Goal: Transaction & Acquisition: Purchase product/service

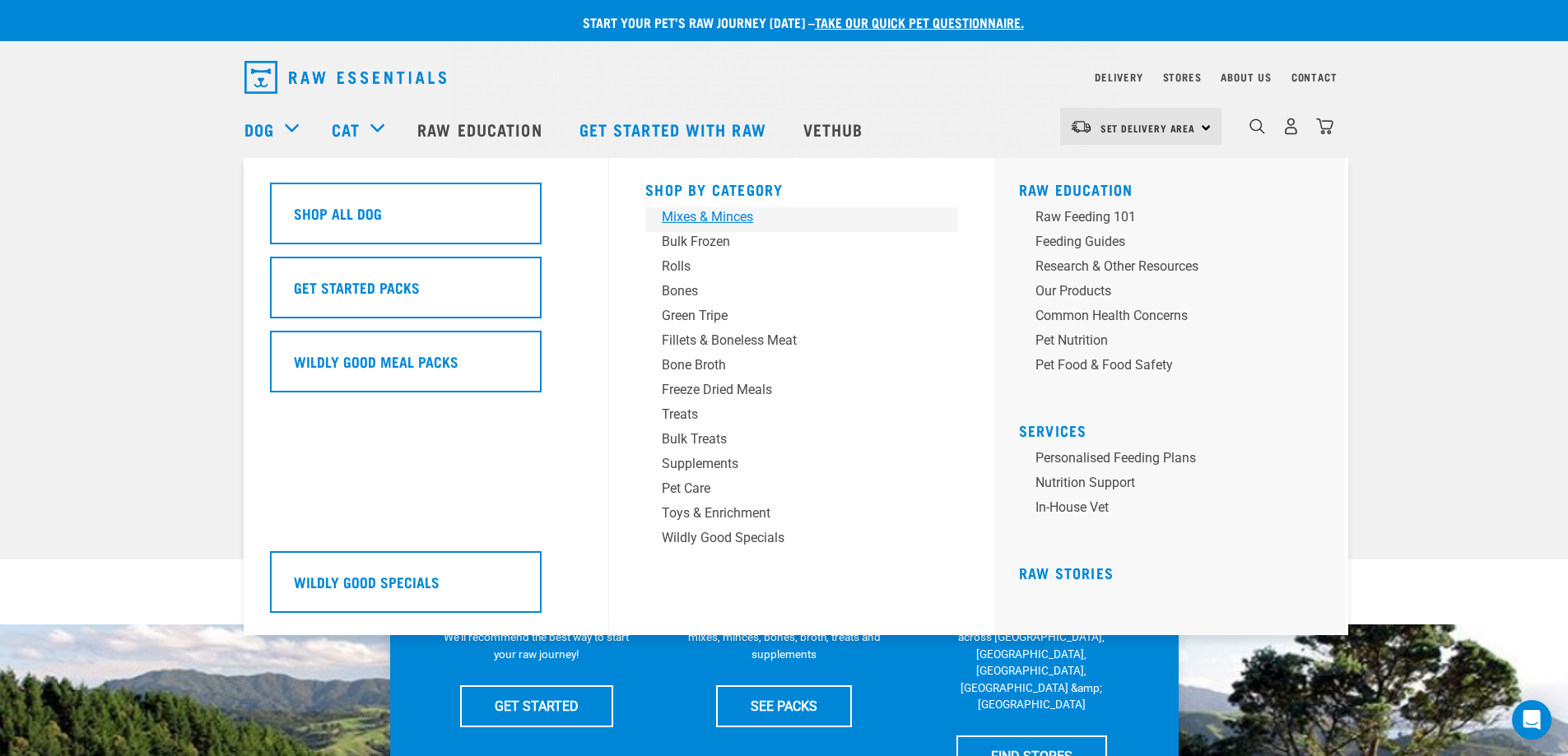
click at [700, 222] on div "Mixes & Minces" at bounding box center [789, 217] width 257 height 20
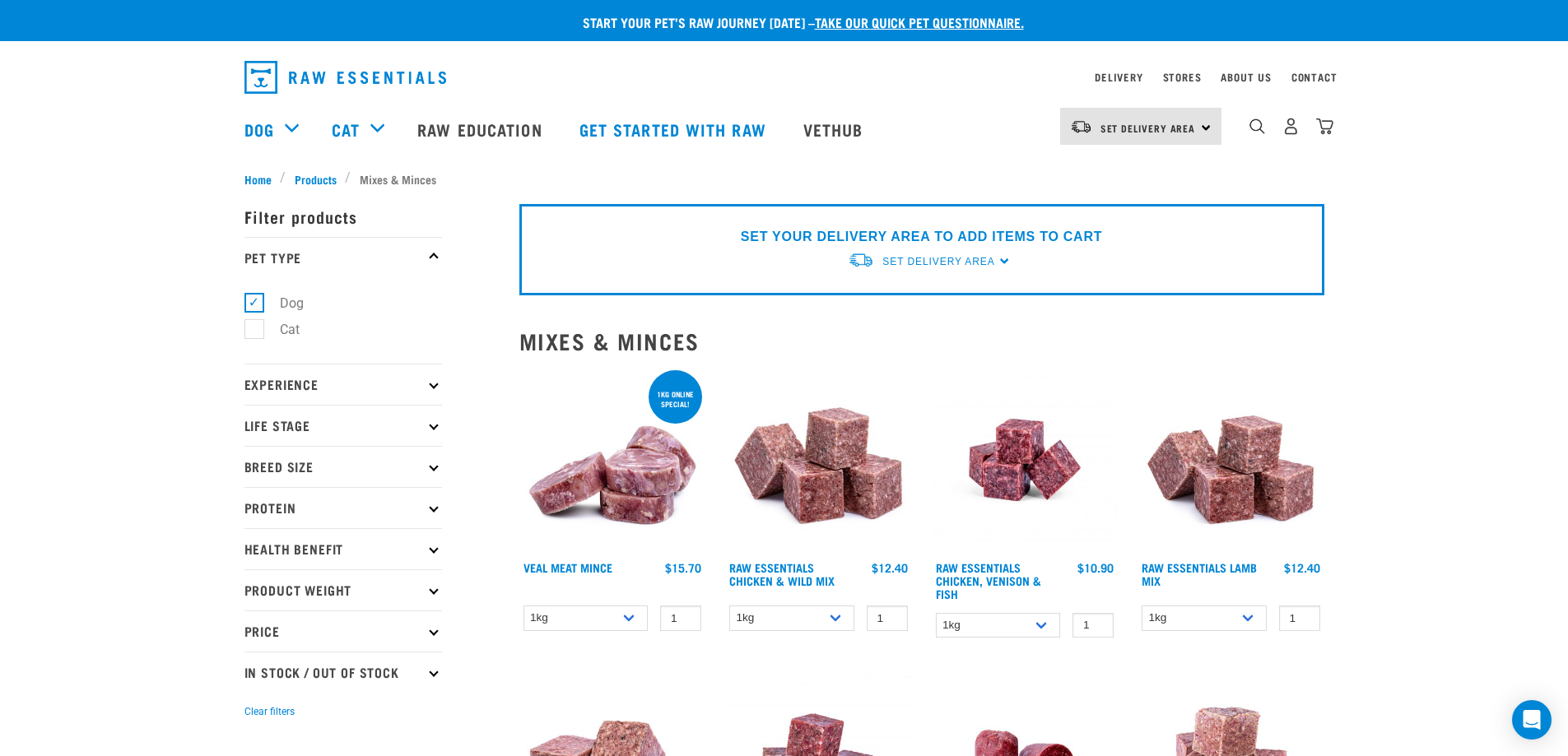
click at [322, 598] on p "Product Weight" at bounding box center [343, 589] width 198 height 41
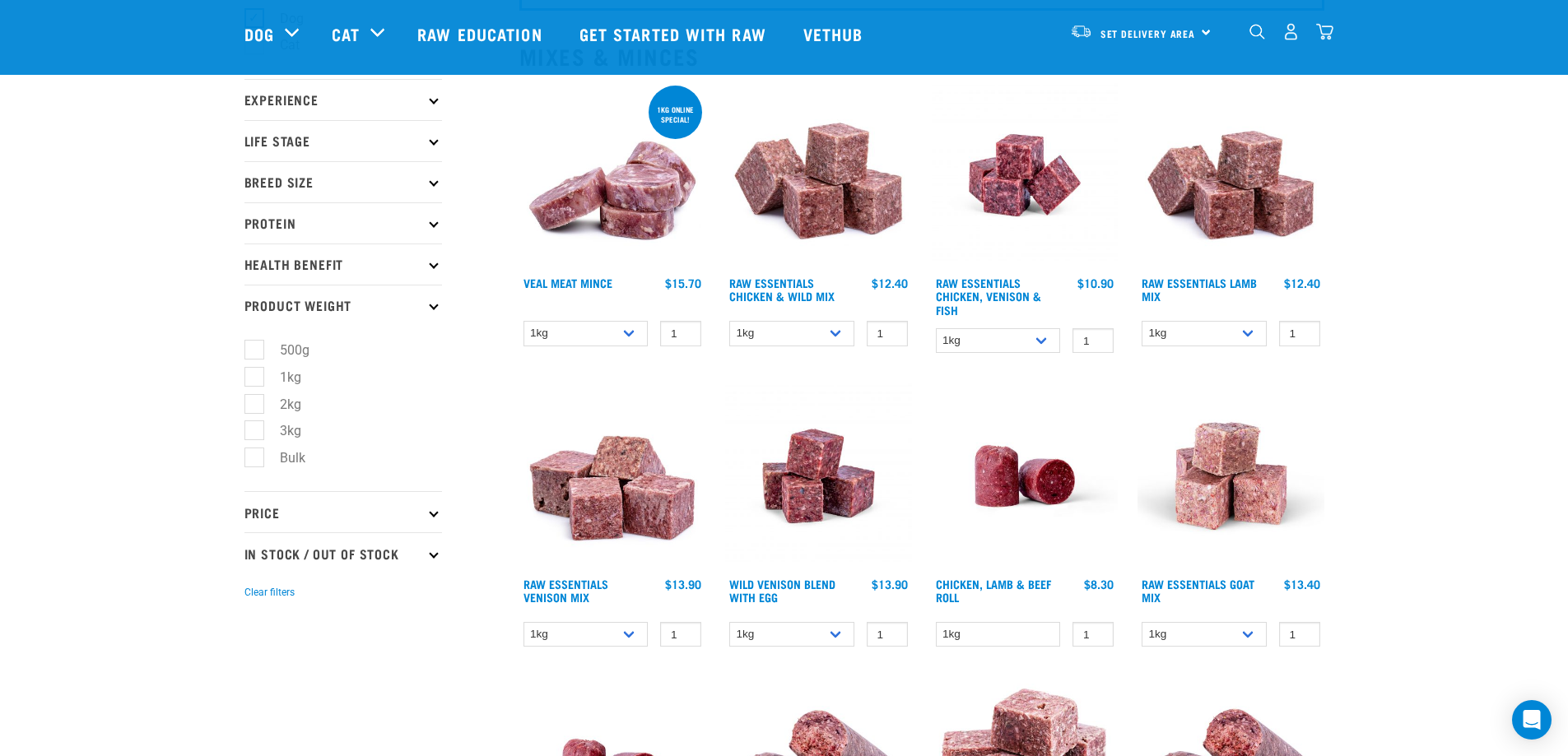
scroll to position [164, 0]
click at [253, 457] on label "Bulk" at bounding box center [282, 458] width 58 height 21
click at [253, 457] on input "Bulk" at bounding box center [250, 454] width 10 height 10
checkbox input "true"
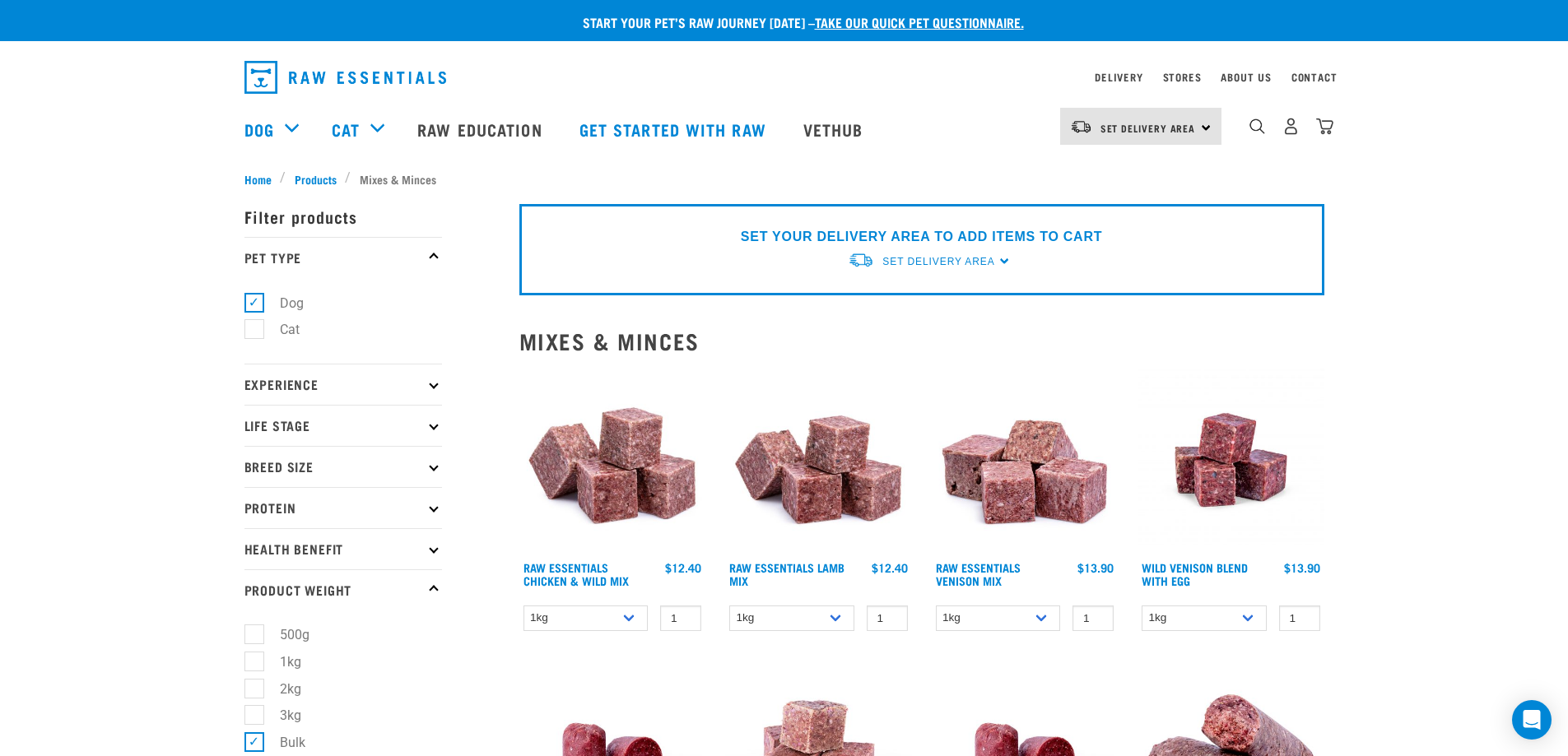
click at [367, 498] on p "Protein" at bounding box center [343, 507] width 198 height 41
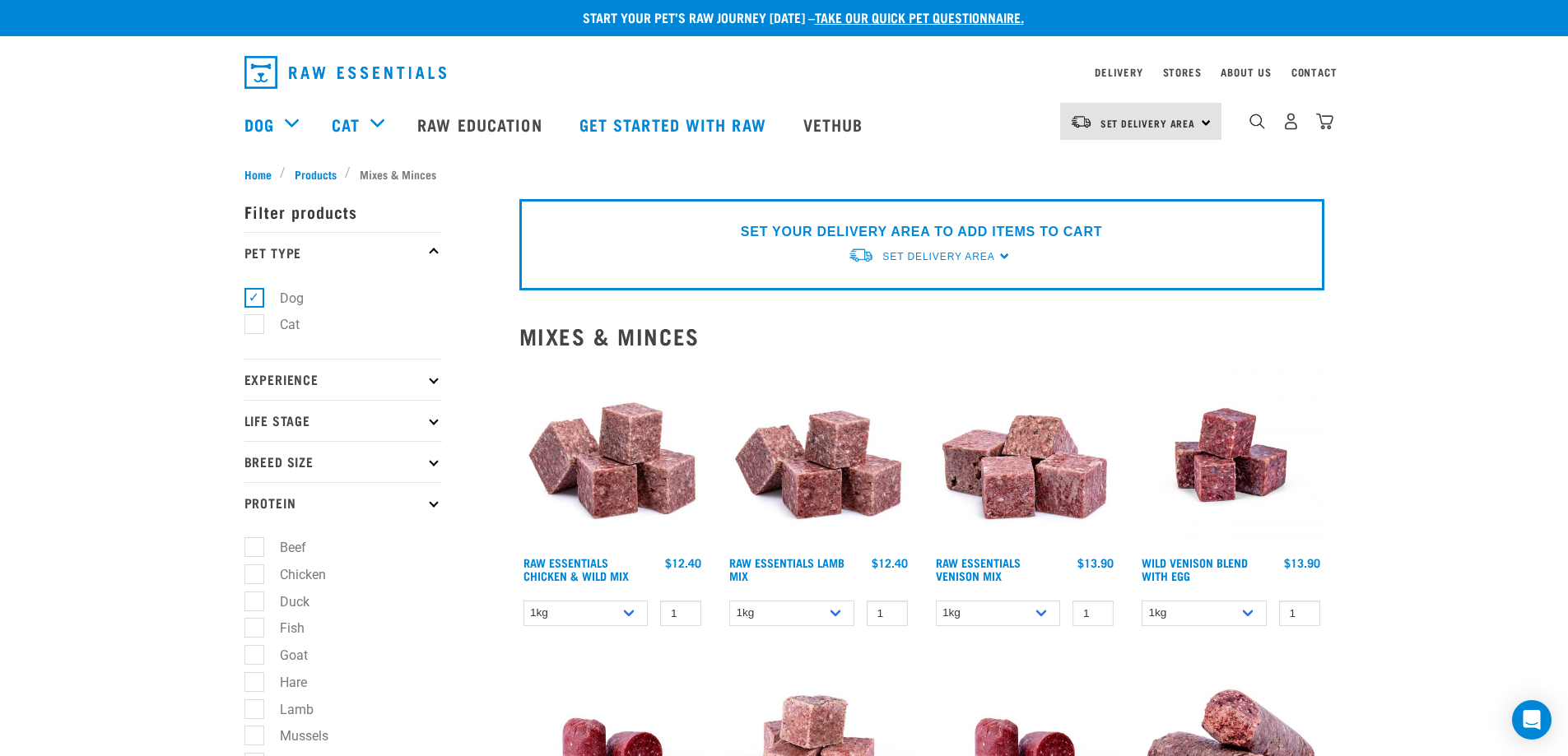
scroll to position [247, 0]
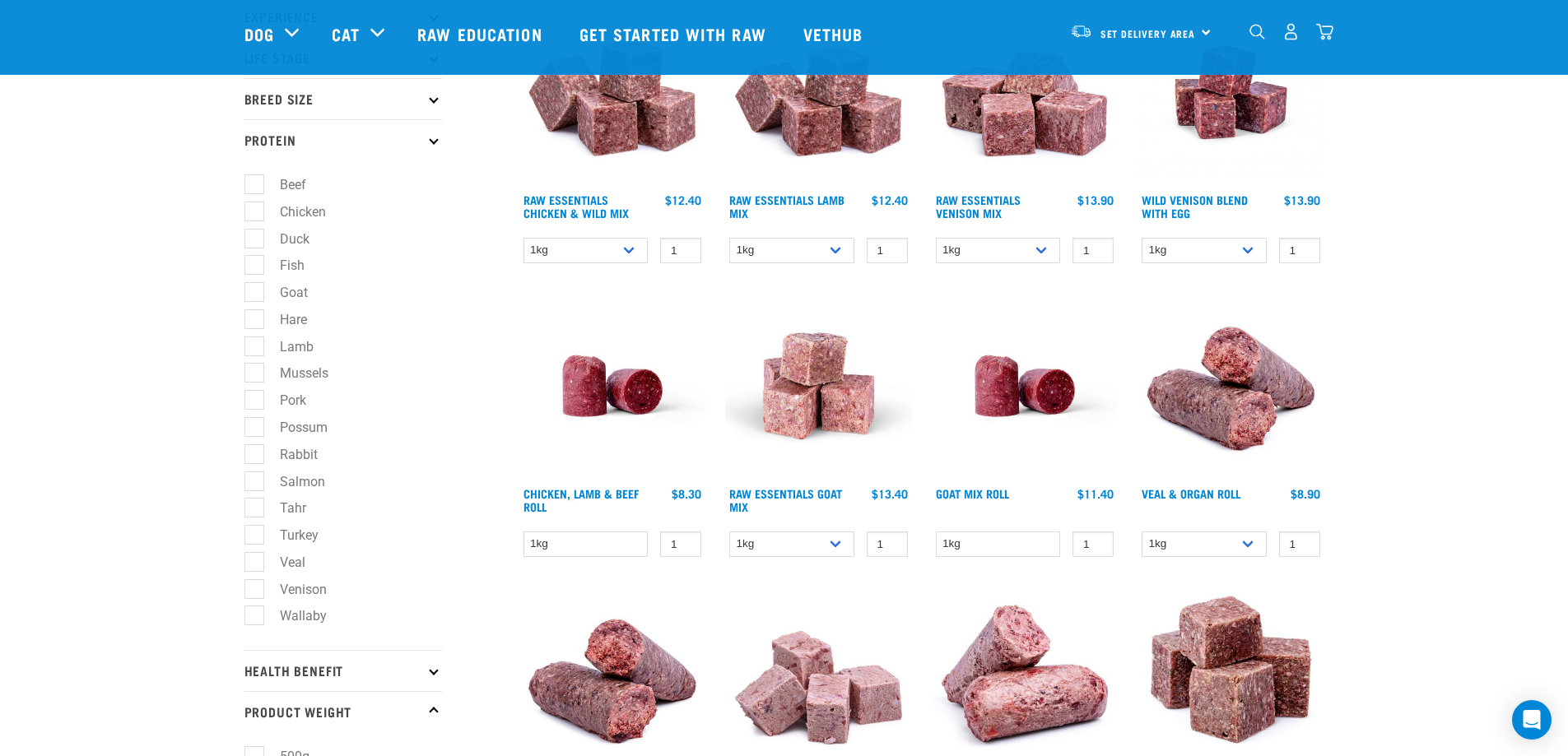
click at [257, 584] on label "Venison" at bounding box center [293, 590] width 80 height 21
click at [255, 584] on input "Venison" at bounding box center [250, 586] width 10 height 10
checkbox input "true"
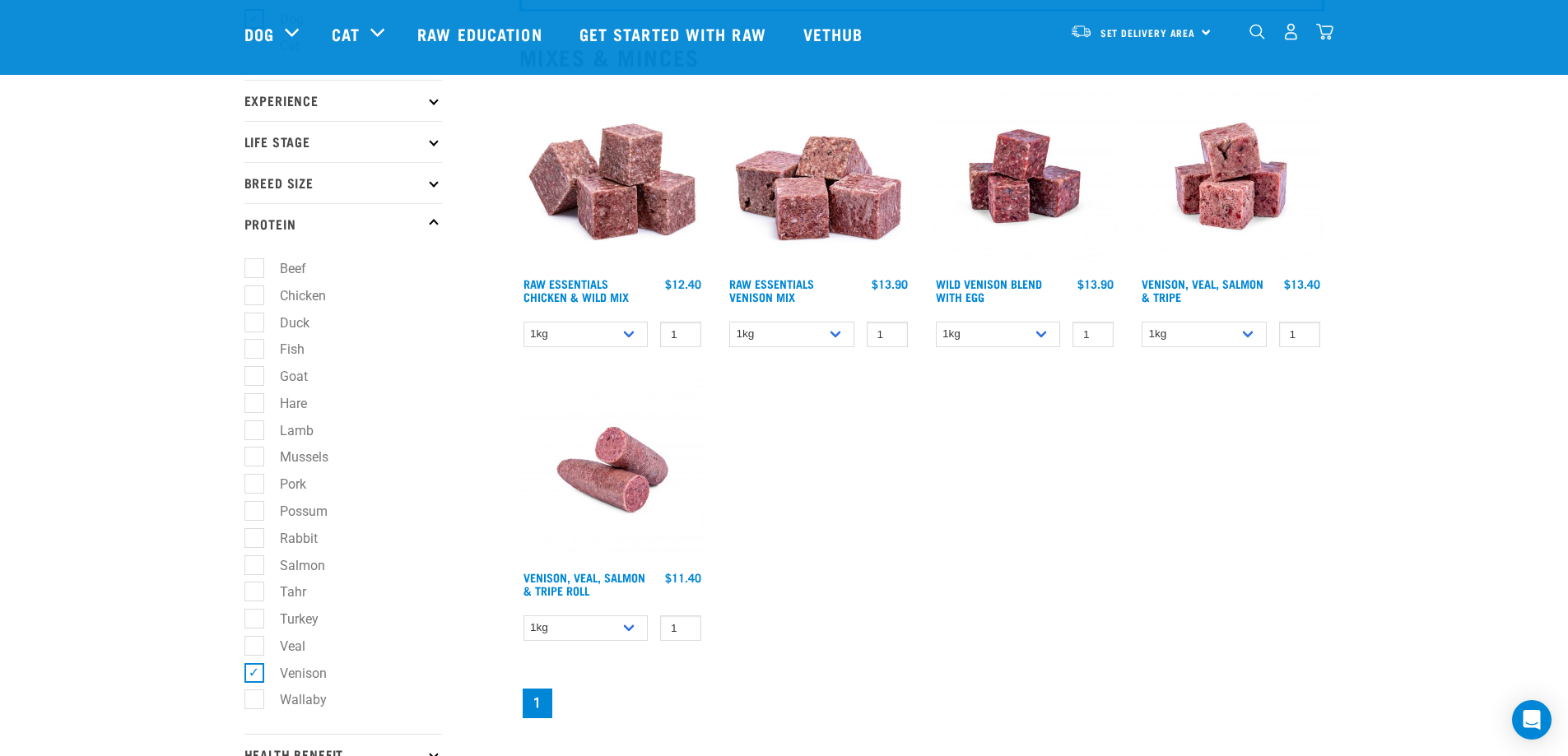
scroll to position [164, 0]
click at [826, 331] on select "1kg 3kg" at bounding box center [792, 332] width 125 height 25
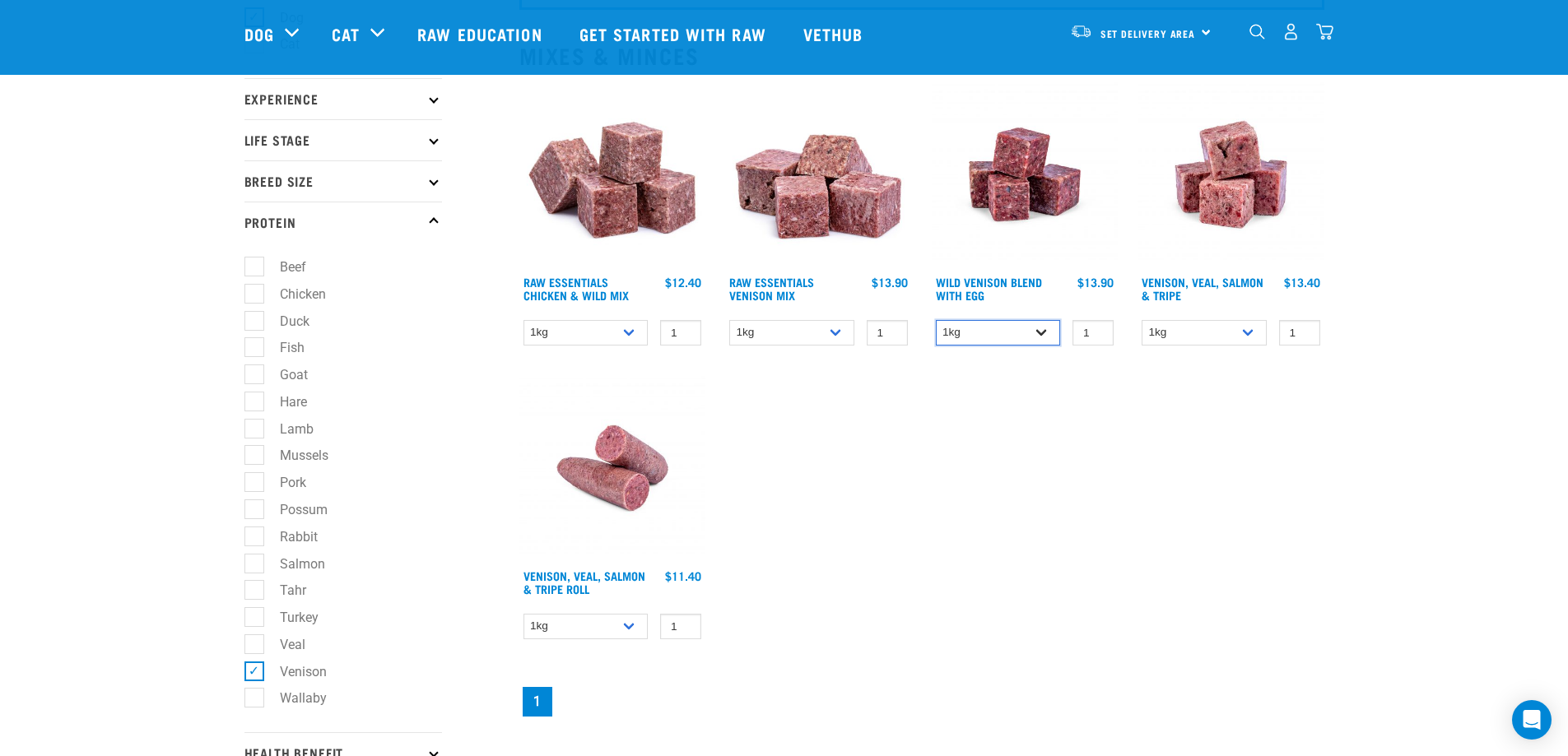
click at [1003, 341] on select "1kg 3kg Bulk (10kg)" at bounding box center [998, 332] width 125 height 25
click at [1184, 335] on select "1kg 3kg Bulk (18kg)" at bounding box center [1204, 332] width 125 height 25
click at [765, 336] on select "1kg 3kg" at bounding box center [792, 332] width 125 height 25
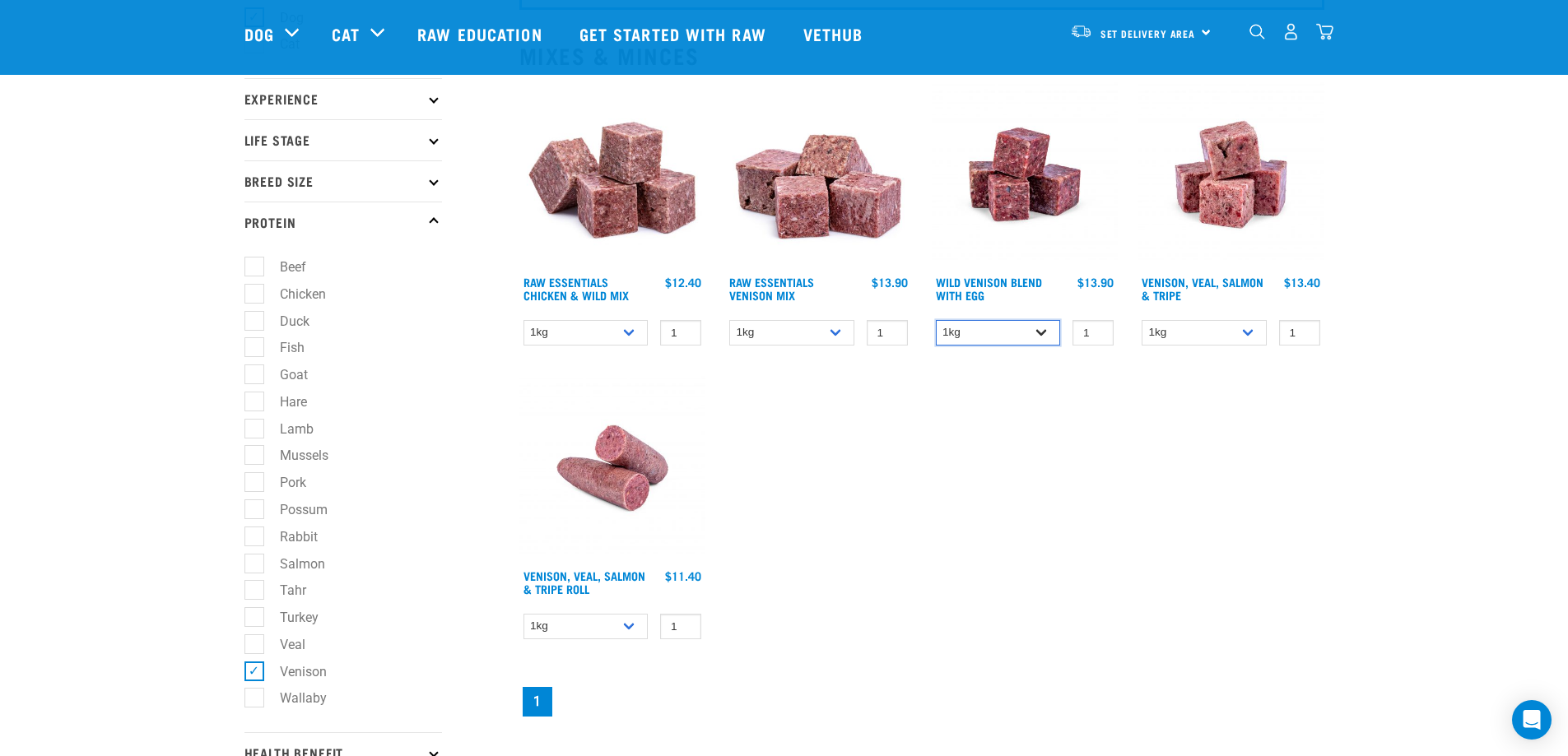
click at [973, 337] on select "1kg 3kg Bulk (10kg)" at bounding box center [998, 332] width 125 height 25
select select "50722"
click at [935, 320] on select "1kg 3kg Bulk (10kg)" at bounding box center [998, 332] width 125 height 25
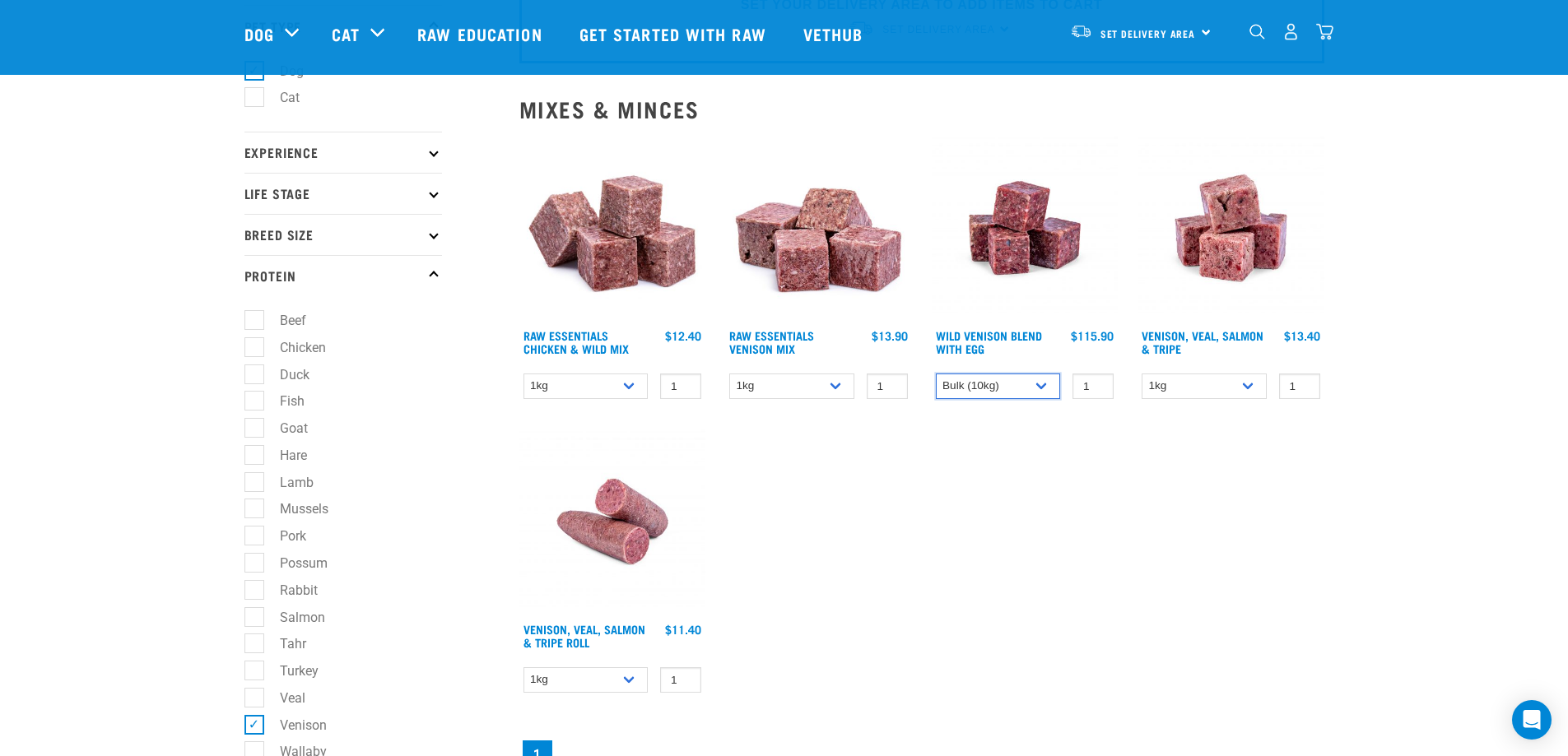
scroll to position [83, 0]
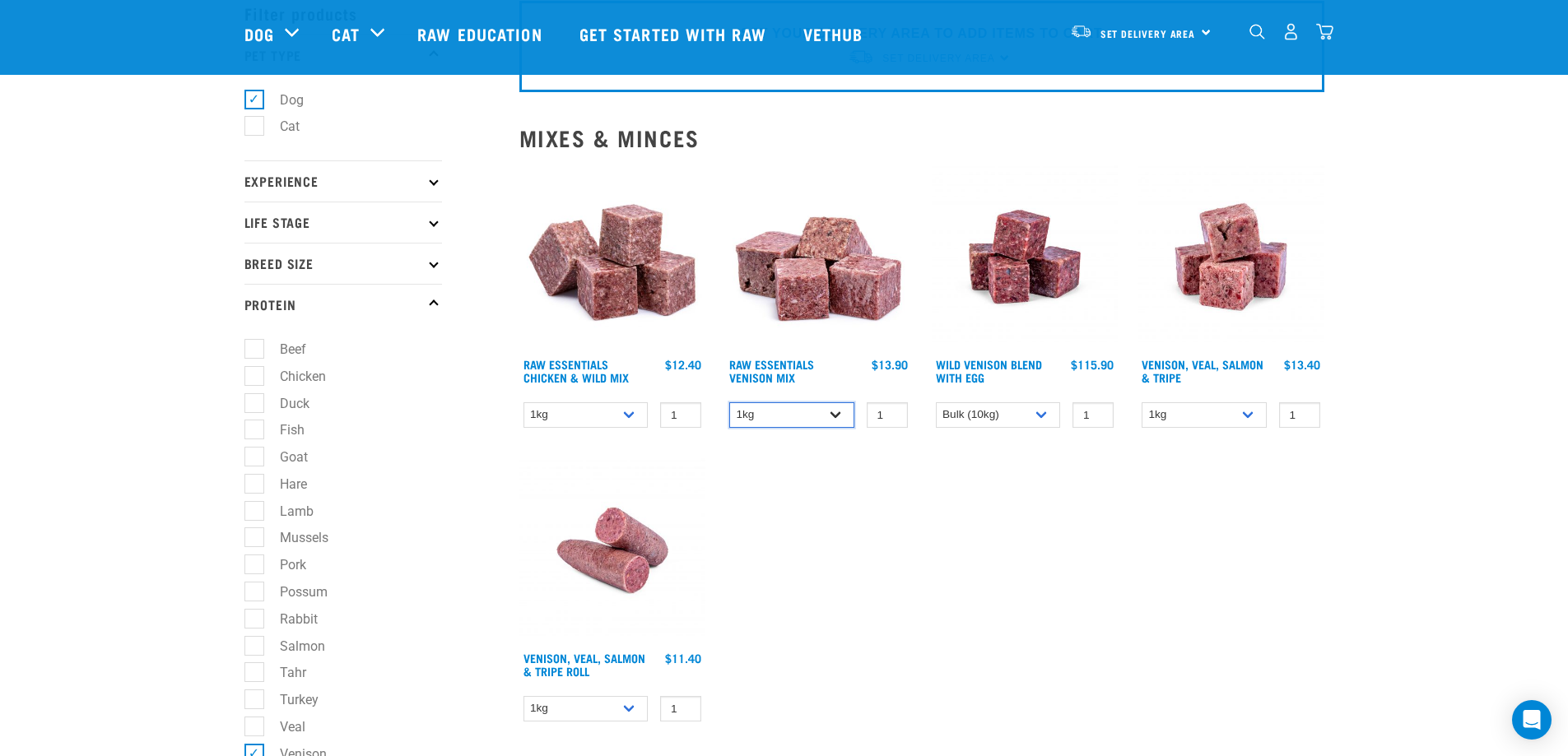
click at [833, 411] on select "1kg 3kg" at bounding box center [792, 414] width 125 height 25
click at [729, 402] on select "1kg 3kg" at bounding box center [792, 414] width 125 height 25
click at [819, 420] on select "1kg 3kg" at bounding box center [792, 414] width 125 height 25
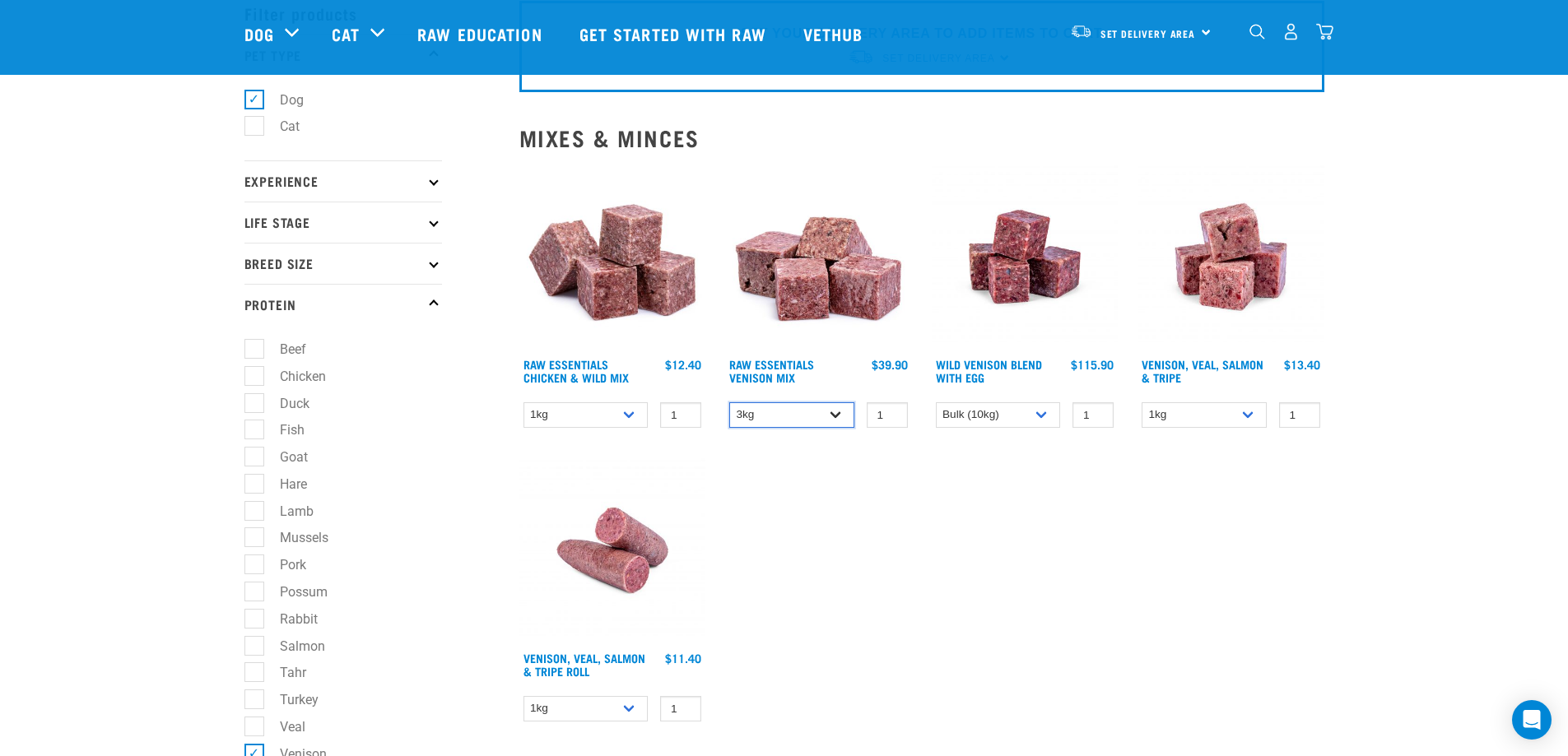
select select "711"
click at [729, 402] on select "1kg 3kg" at bounding box center [792, 414] width 125 height 25
click at [1018, 410] on select "1kg 3kg Bulk (10kg)" at bounding box center [998, 414] width 125 height 25
click at [1015, 410] on select "1kg 3kg Bulk (10kg)" at bounding box center [998, 414] width 125 height 25
